Goal: Task Accomplishment & Management: Complete application form

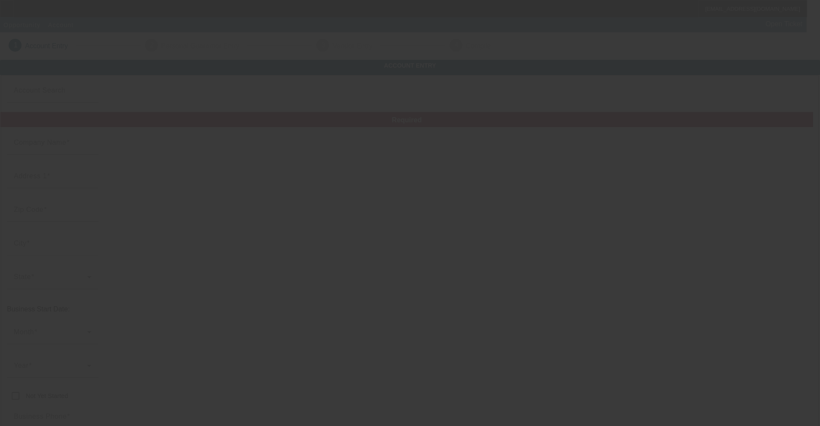
type input "Arkstone Property Services, Inc."
type input "[STREET_ADDRESS][PERSON_NAME]"
type input "92863"
type input "Orange"
type input "[PHONE_NUMBER]"
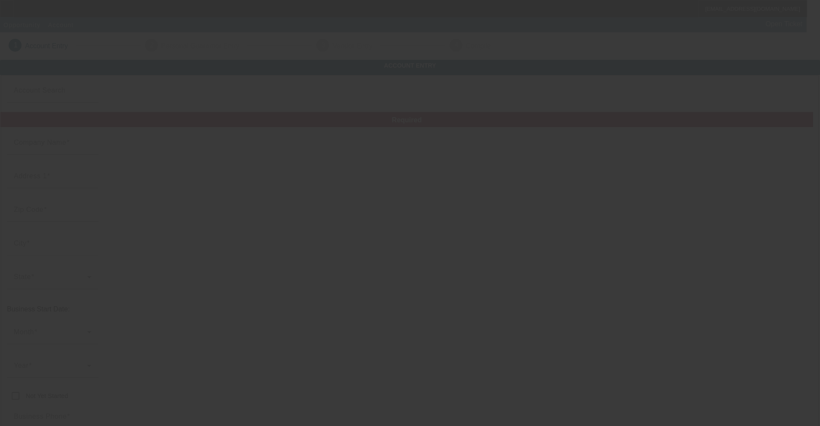
type input "Unit 4325"
type input "[EMAIL_ADDRESS][DOMAIN_NAME]"
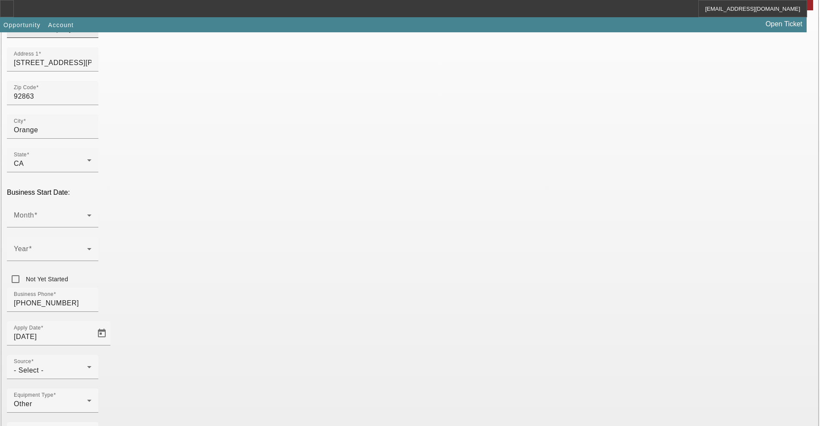
scroll to position [118, 0]
click at [91, 203] on div "Month" at bounding box center [53, 215] width 78 height 24
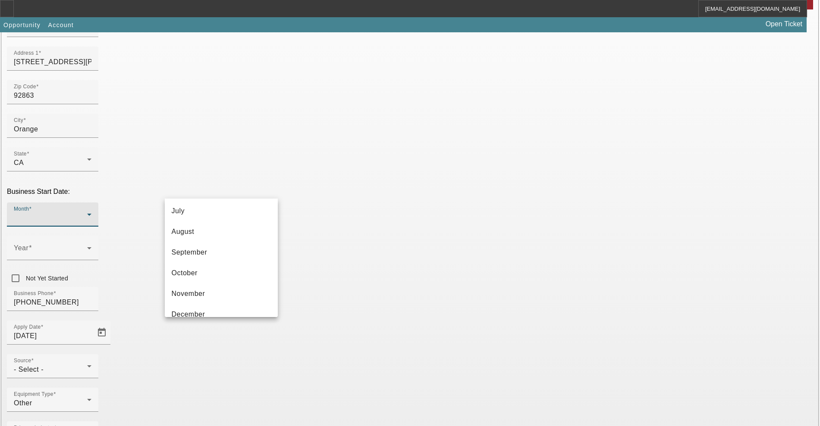
scroll to position [157, 0]
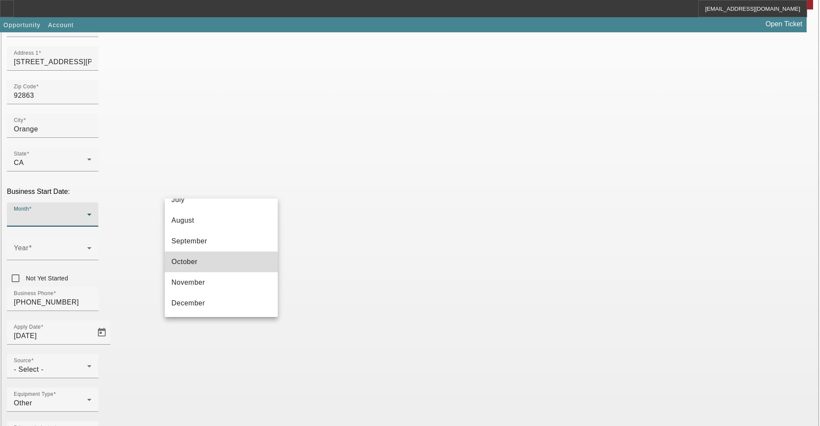
click at [223, 264] on mat-option "October" at bounding box center [221, 262] width 113 height 21
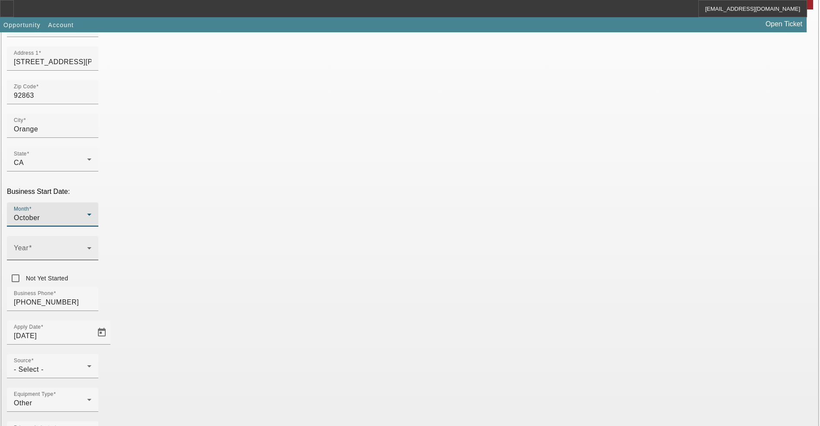
click at [87, 247] on span at bounding box center [50, 252] width 73 height 10
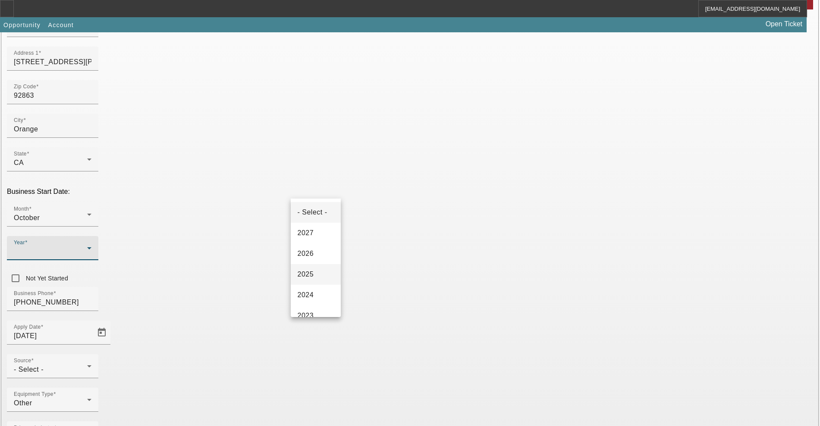
click at [309, 275] on span "2025" at bounding box center [306, 274] width 16 height 10
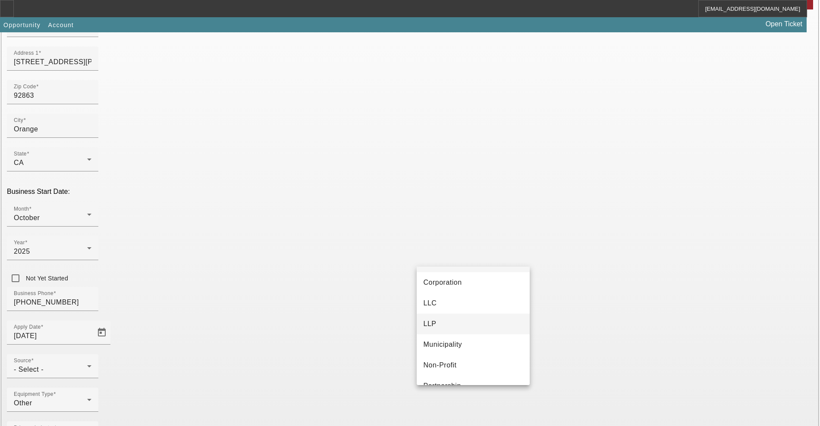
scroll to position [0, 0]
click at [448, 298] on span "Corporation" at bounding box center [442, 301] width 38 height 10
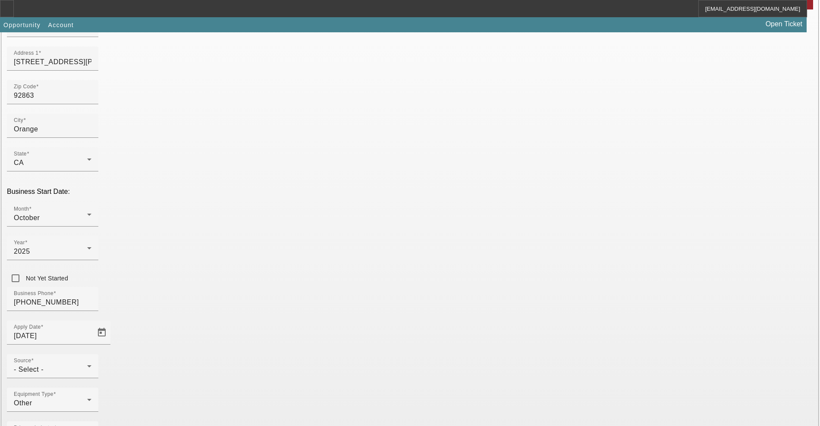
type input "394675328"
click at [342, 388] on div "Equipment Type Other" at bounding box center [410, 405] width 806 height 34
click at [87, 365] on div "- Select -" at bounding box center [50, 370] width 73 height 10
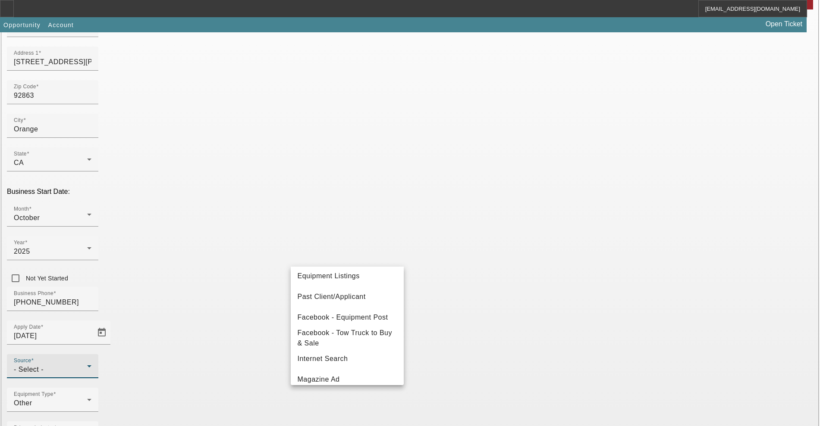
scroll to position [162, 0]
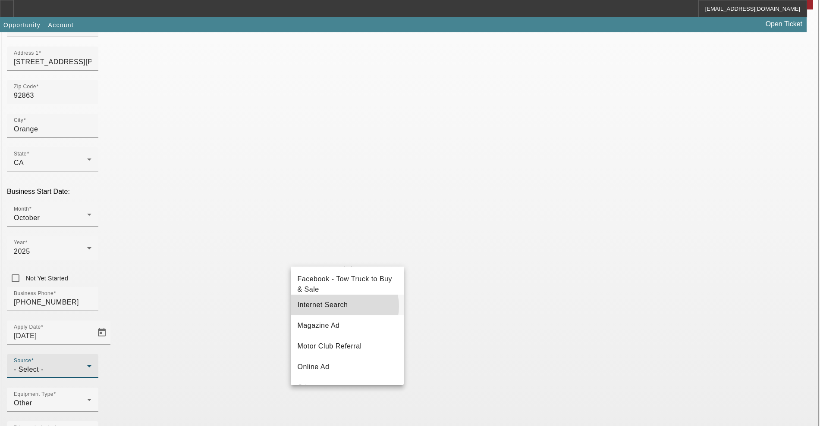
click at [344, 310] on span "Internet Search" at bounding box center [323, 305] width 50 height 10
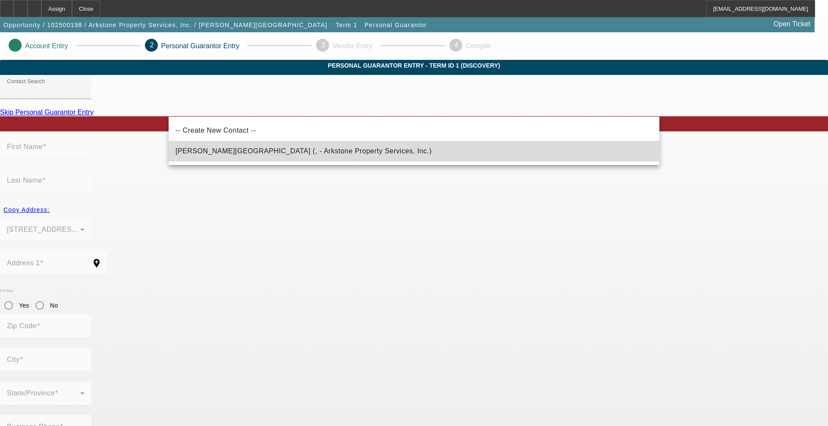
click at [306, 147] on mat-option "[PERSON_NAME][GEOGRAPHIC_DATA] (, - Arkstone Property Services, Inc.)" at bounding box center [414, 151] width 491 height 21
type input "[PERSON_NAME][GEOGRAPHIC_DATA] (, - Arkstone Property Services, Inc.)"
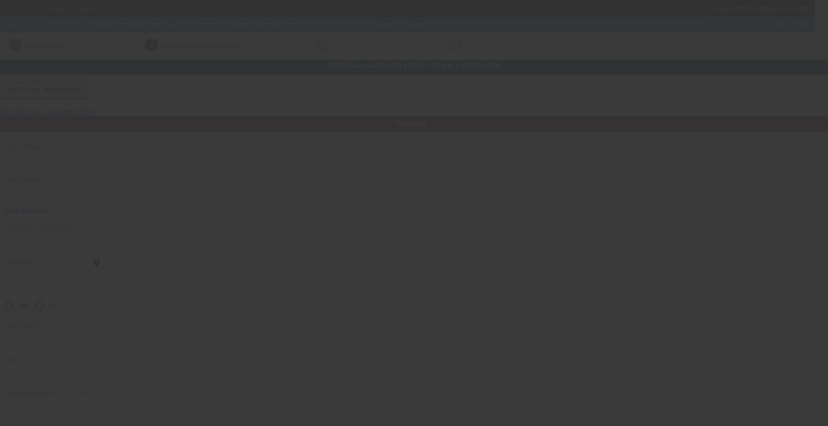
type input "Austin"
type input "Brown"
radio input "true"
type input "[PHONE_NUMBER]"
type input "[EMAIL_ADDRESS][DOMAIN_NAME]"
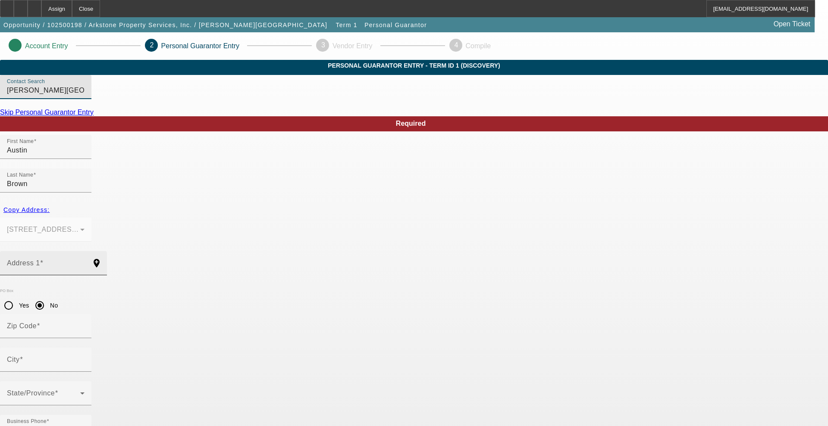
click at [85, 262] on input "Address 1" at bounding box center [46, 267] width 78 height 10
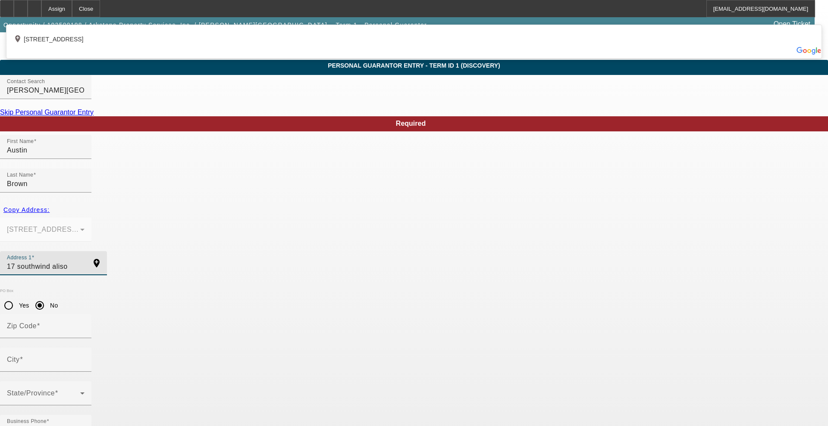
click at [233, 47] on div "add_location [STREET_ADDRESS]" at bounding box center [413, 37] width 815 height 20
type input "17 Southwind"
type input "92656"
type input "Aliso Viejo"
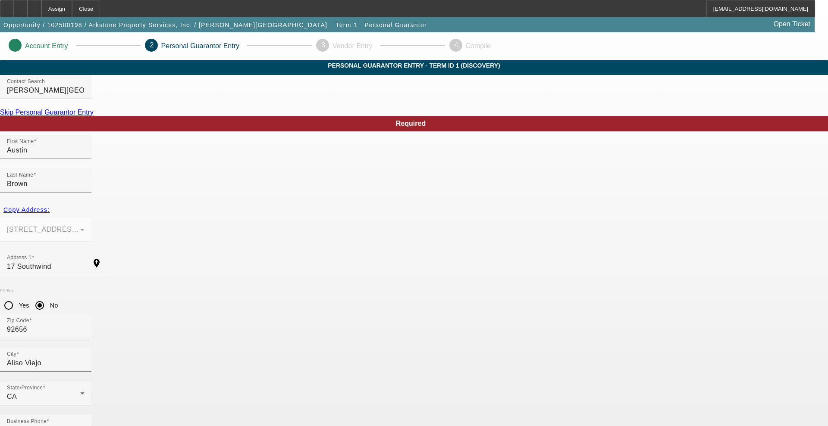
type input "616-58-2312"
type input "50"
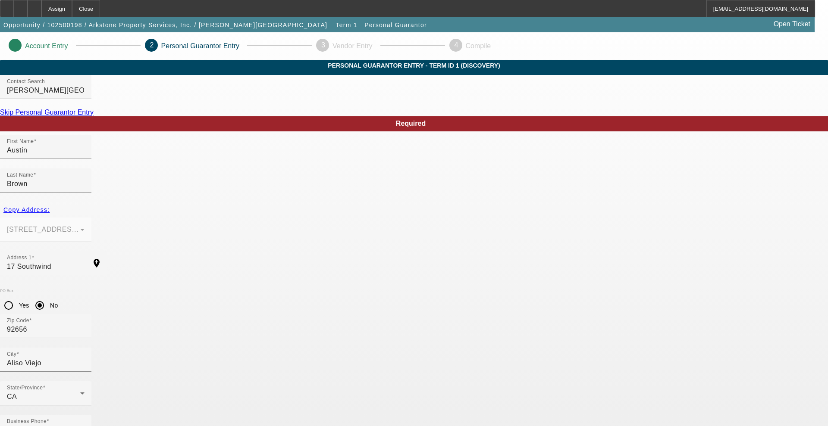
click at [462, 316] on mat-option "No" at bounding box center [455, 318] width 71 height 21
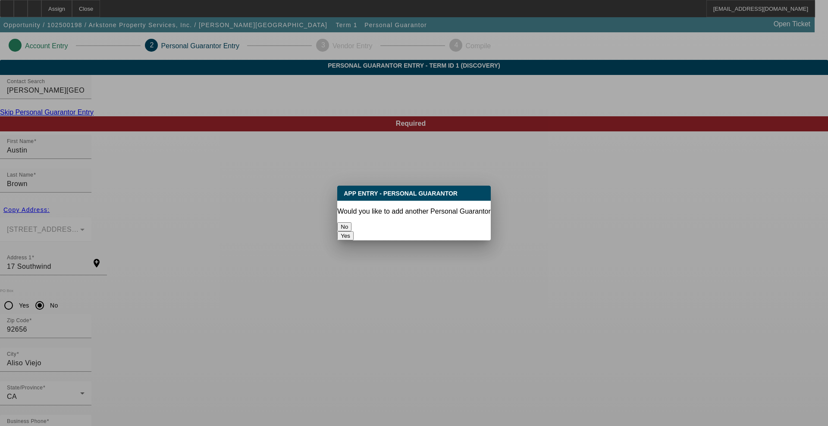
click at [354, 232] on button "Yes" at bounding box center [345, 236] width 16 height 9
radio input "false"
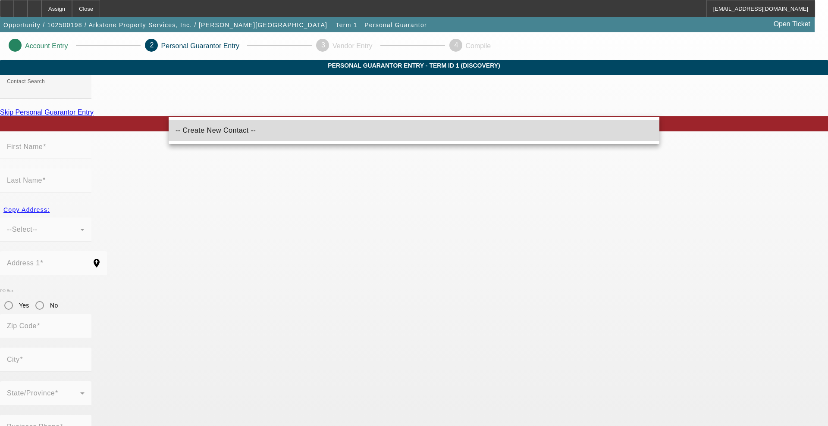
click at [212, 131] on span "-- Create New Contact --" at bounding box center [215, 130] width 80 height 7
type input "-- Create New Contact --"
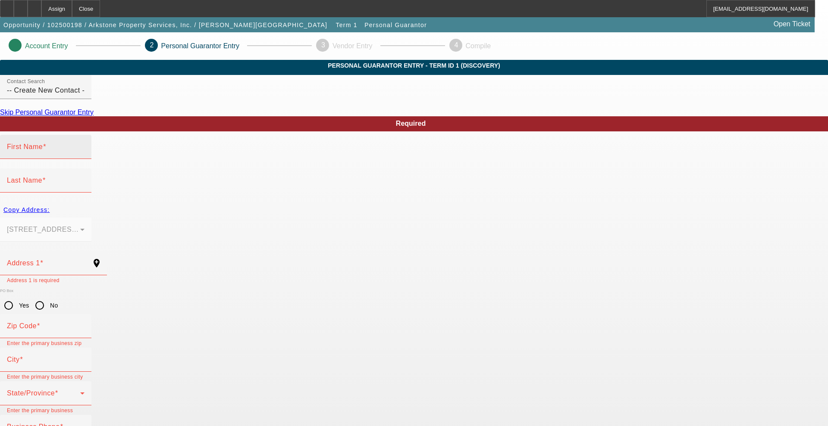
click at [43, 150] on mat-label "First Name" at bounding box center [25, 146] width 36 height 7
click at [85, 156] on input "First Name" at bounding box center [46, 150] width 78 height 10
type input "[PERSON_NAME]"
click at [85, 262] on input "Address 1" at bounding box center [46, 267] width 78 height 10
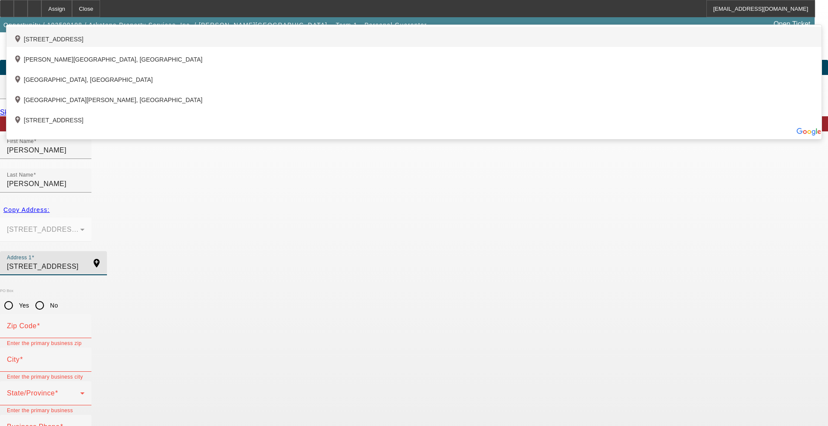
click at [209, 47] on div "add_location [STREET_ADDRESS]" at bounding box center [413, 37] width 815 height 20
type input "[STREET_ADDRESS]"
type input "92886"
type input "[PERSON_NAME]"
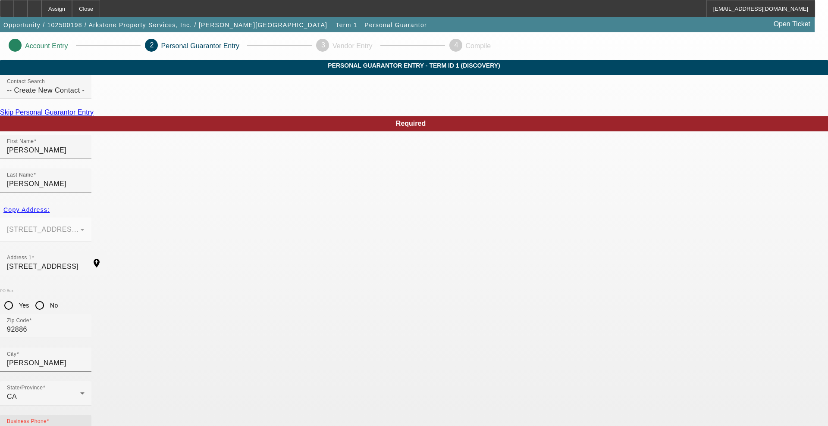
click at [85, 426] on input "Business Phone" at bounding box center [46, 431] width 78 height 10
type input "(6"
type input "[PHONE_NUMBER]"
type input "50"
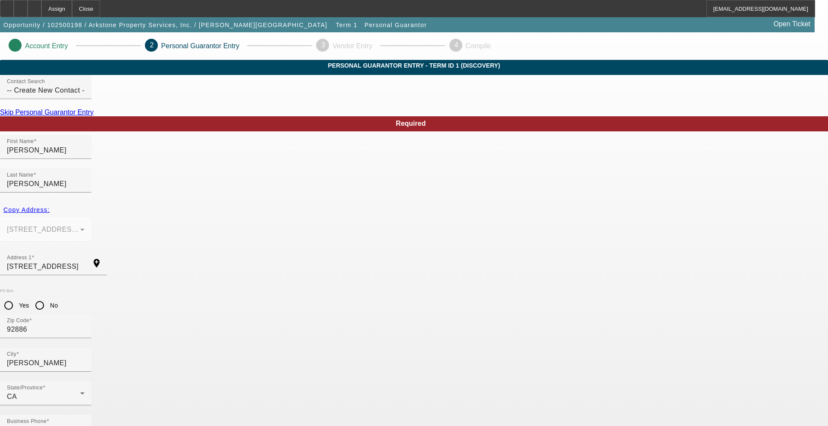
type input "620-10-8661"
type input "[EMAIL_ADDRESS][DOMAIN_NAME]"
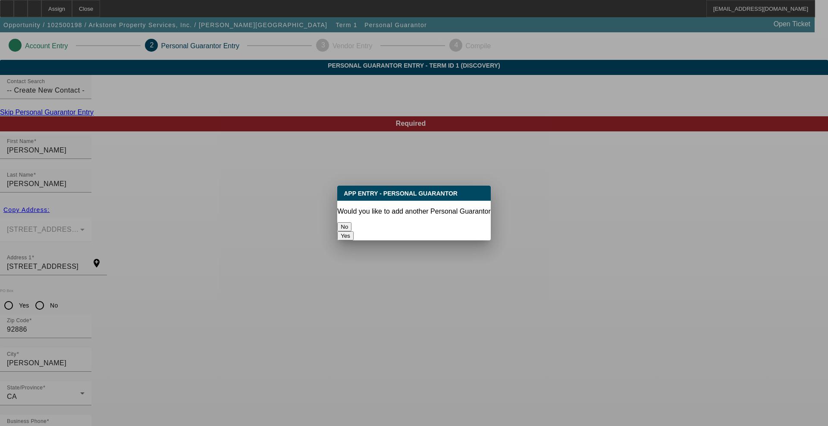
click at [351, 222] on button "No" at bounding box center [344, 226] width 14 height 9
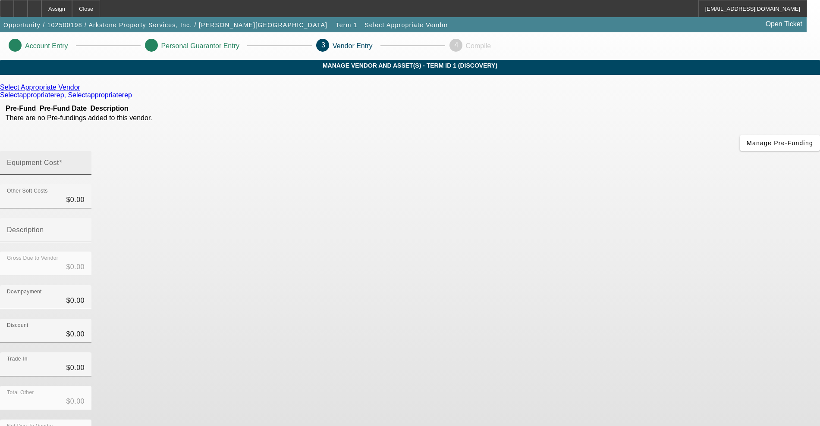
click at [59, 159] on mat-label "Equipment Cost" at bounding box center [33, 162] width 52 height 7
click at [85, 161] on input "Equipment Cost" at bounding box center [46, 166] width 78 height 10
type input "2"
type input "$2.00"
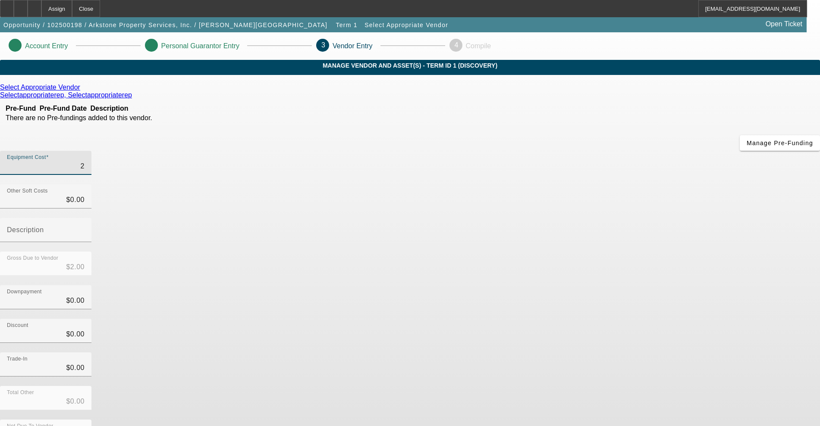
type input "20"
type input "$20.00"
type input "200"
type input "$200.00"
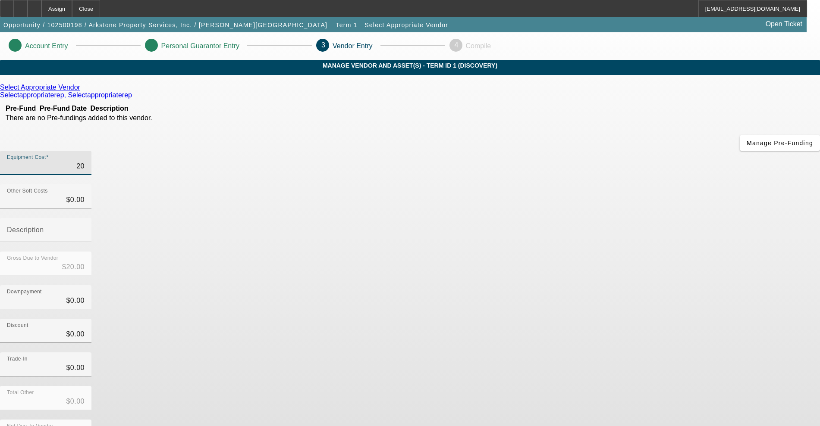
type input "$200.00"
type input "2000"
type input "$2,000.00"
type input "20000"
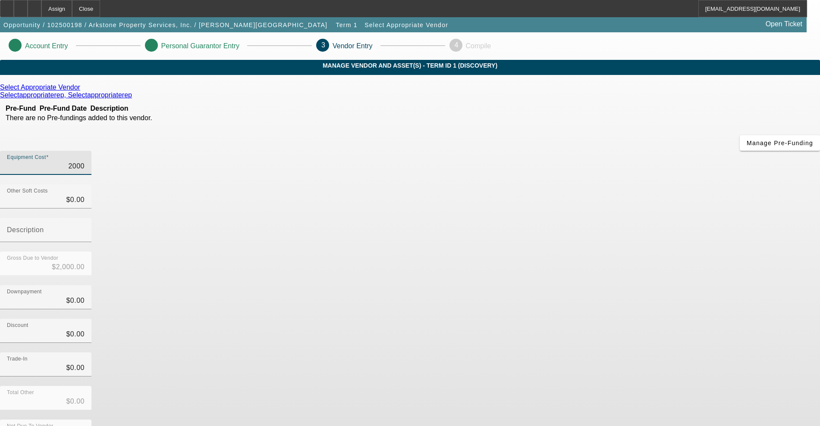
type input "$20,000.00"
type input "200000"
type input "$200,000.00"
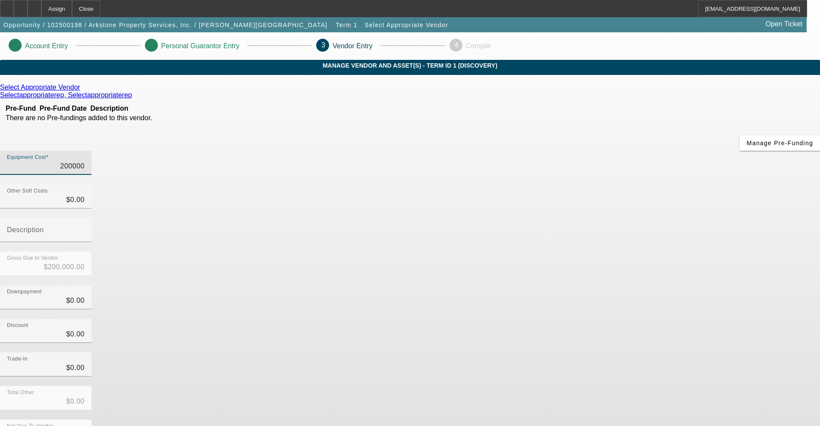
type input "$200,000.00"
click at [637, 285] on div "Downpayment $0.00" at bounding box center [410, 302] width 820 height 34
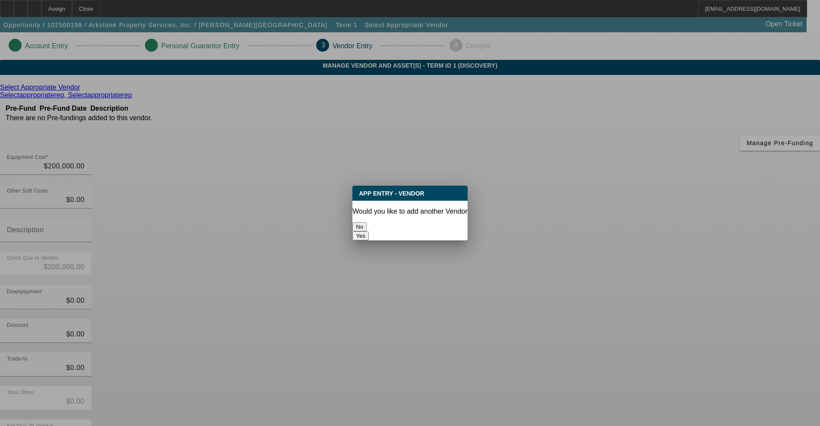
click at [366, 227] on button "No" at bounding box center [359, 226] width 14 height 9
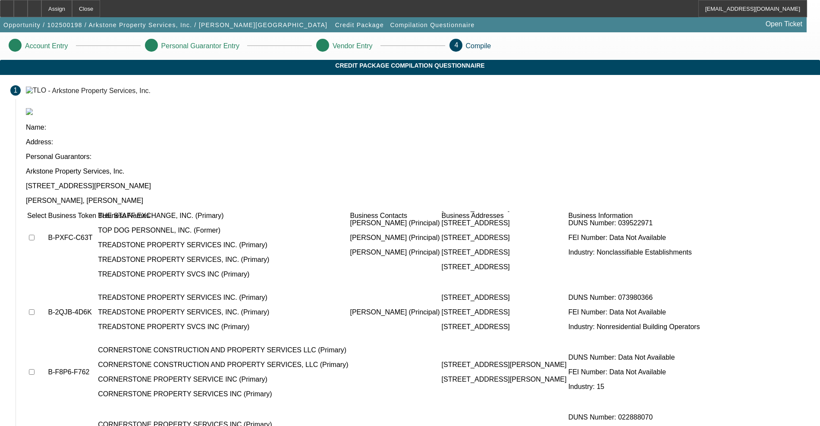
scroll to position [162, 0]
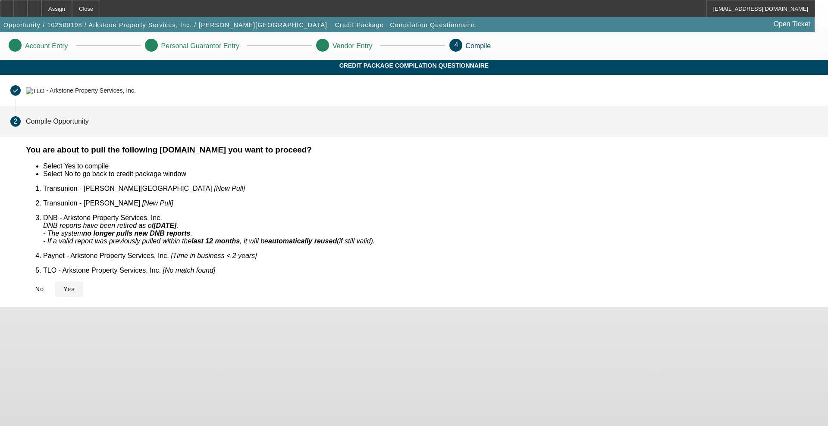
click at [75, 286] on span "Yes" at bounding box center [69, 289] width 12 height 7
click at [232, 273] on body "Assign Close [EMAIL_ADDRESS][DOMAIN_NAME] Opportunity / 102500198 / Arkstone Pr…" at bounding box center [414, 213] width 828 height 426
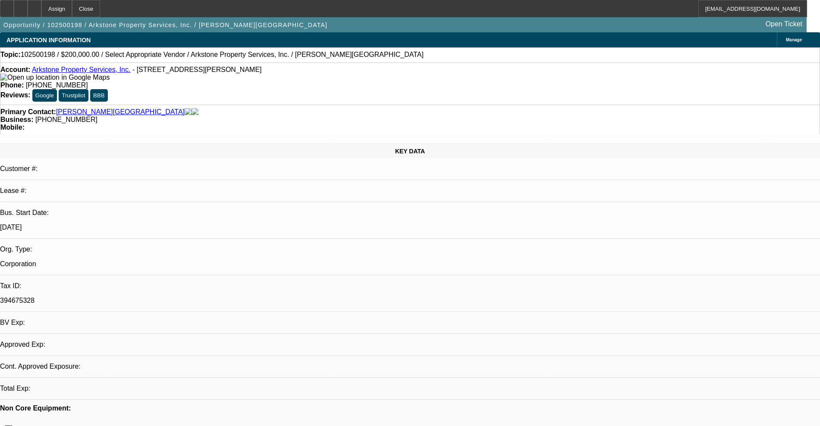
select select "0"
select select "2"
select select "0.1"
select select "1"
select select "2"
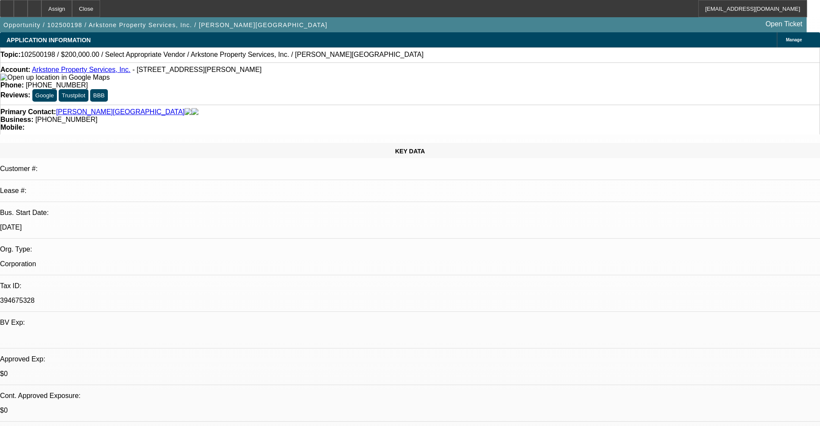
select select "4"
click at [34, 6] on icon at bounding box center [34, 6] width 0 height 0
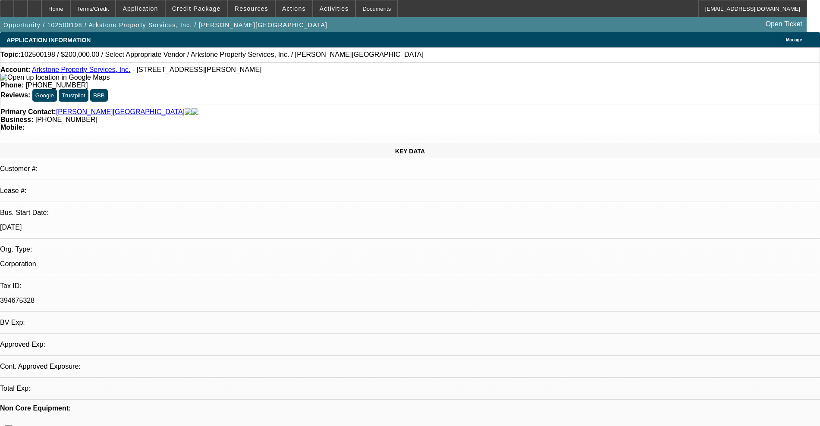
select select "0"
select select "2"
select select "0.1"
select select "4"
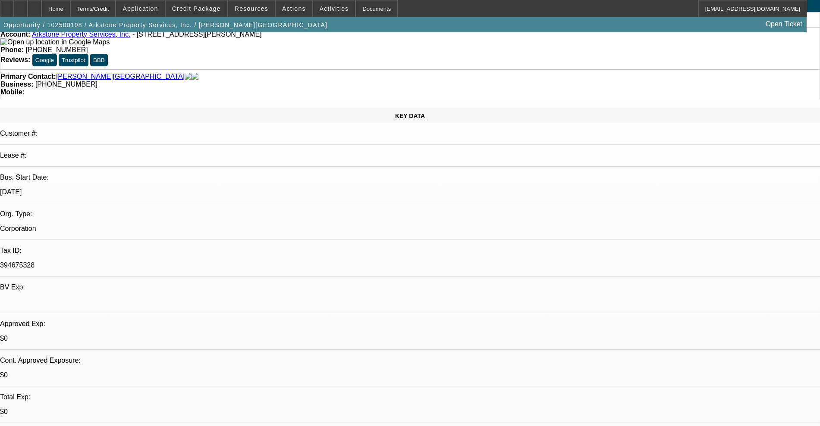
scroll to position [54, 0]
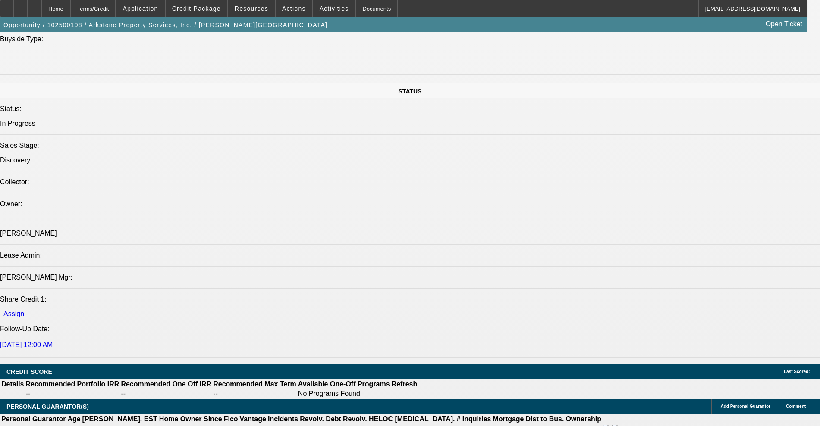
scroll to position [862, 0]
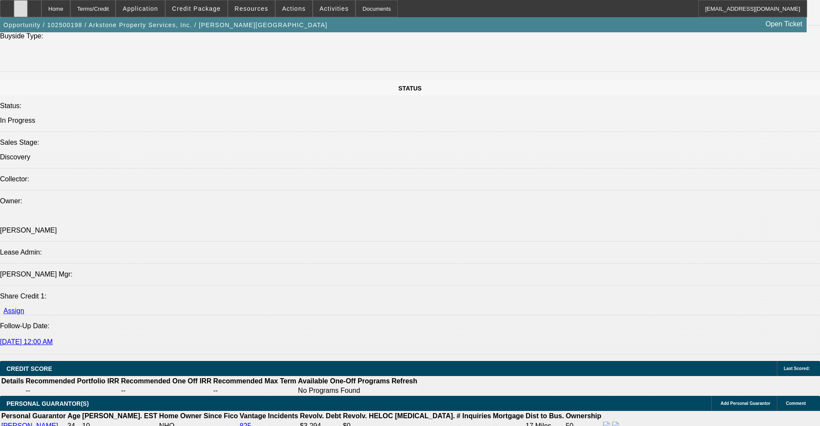
click at [21, 6] on icon at bounding box center [21, 6] width 0 height 0
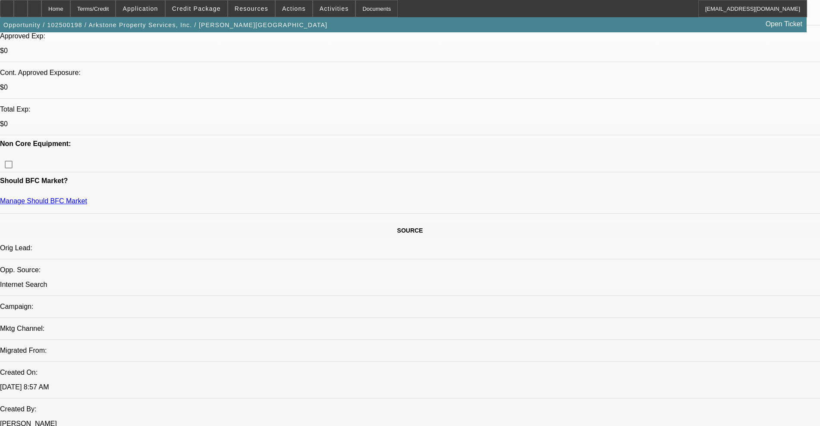
scroll to position [54, 0]
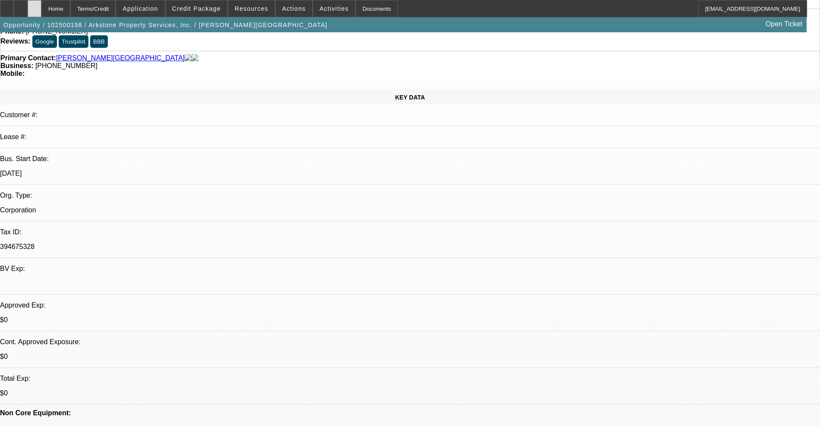
click at [41, 6] on div at bounding box center [35, 8] width 14 height 17
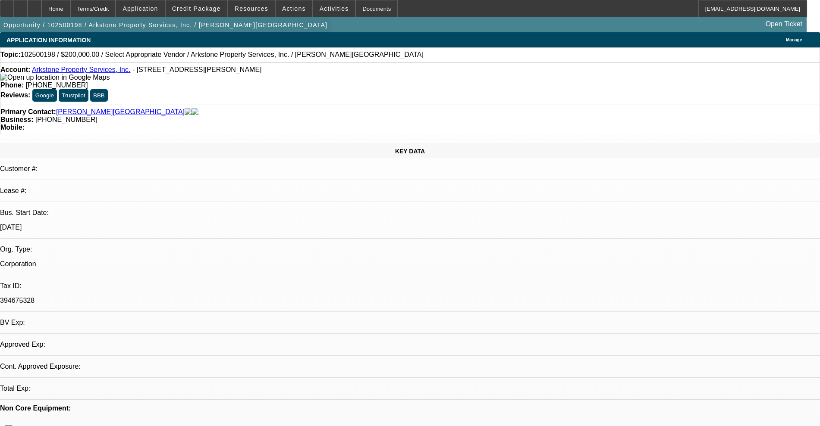
select select "0"
select select "2"
select select "0.1"
select select "4"
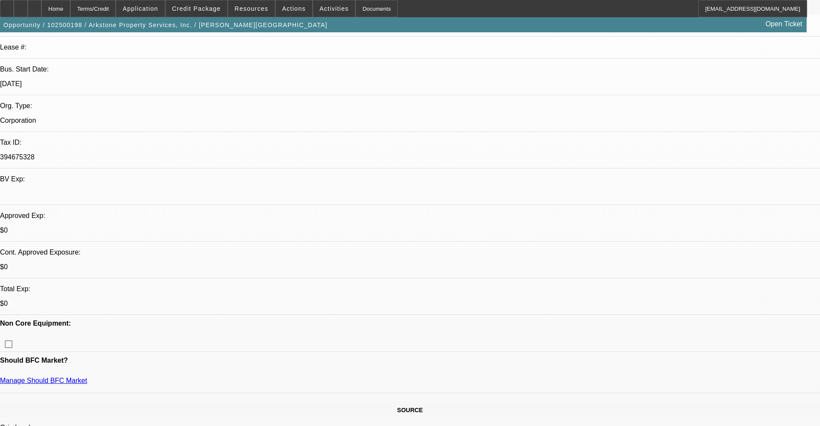
scroll to position [162, 0]
